Goal: Entertainment & Leisure: Consume media (video, audio)

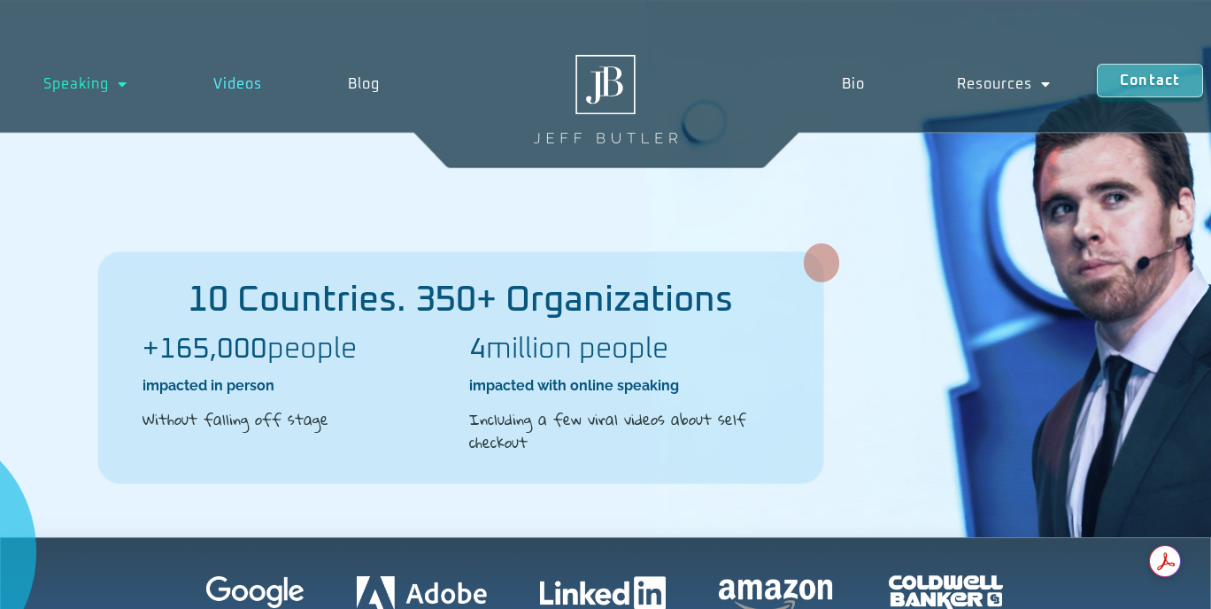
click at [249, 87] on link "Videos" at bounding box center [237, 84] width 135 height 41
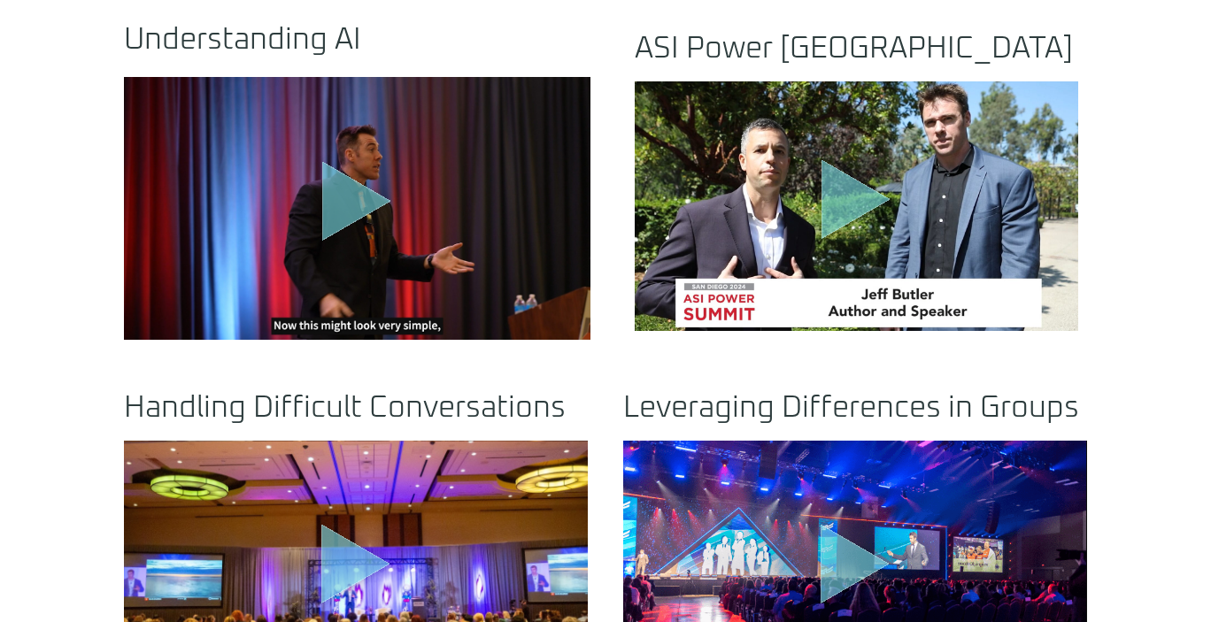
scroll to position [708, 0]
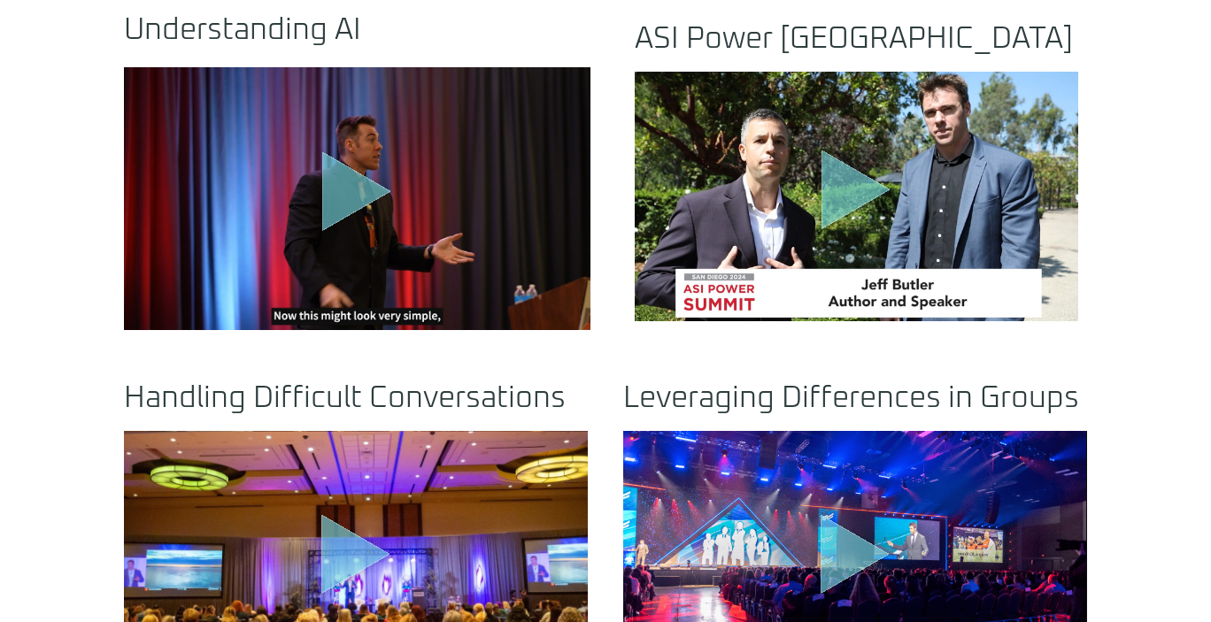
click at [335, 205] on icon "Play Video" at bounding box center [356, 192] width 69 height 80
